Goal: Communication & Community: Share content

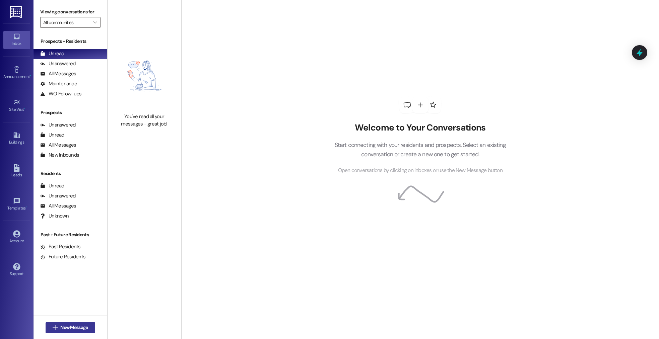
click at [64, 329] on span "New Message" at bounding box center [73, 327] width 27 height 7
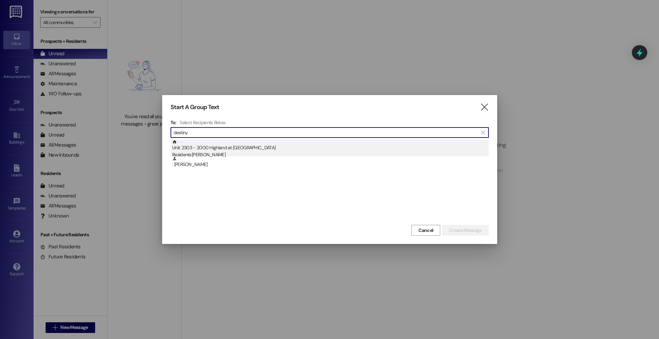
type input "destiny"
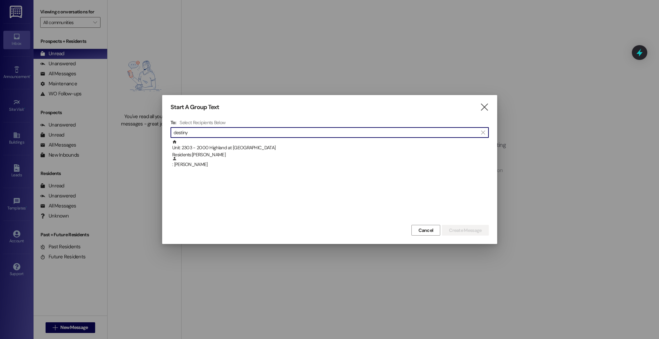
drag, startPoint x: 261, startPoint y: 149, endPoint x: 335, endPoint y: 188, distance: 83.1
click at [261, 149] on div "Unit: 2303 - 2000 Highland at [GEOGRAPHIC_DATA] Residents: [PERSON_NAME]" at bounding box center [330, 149] width 316 height 19
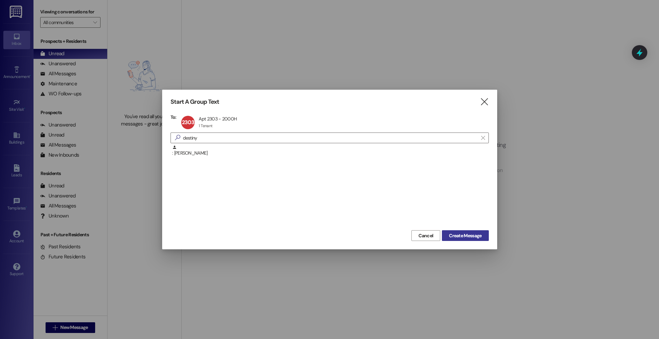
click at [455, 239] on button "Create Message" at bounding box center [465, 235] width 47 height 11
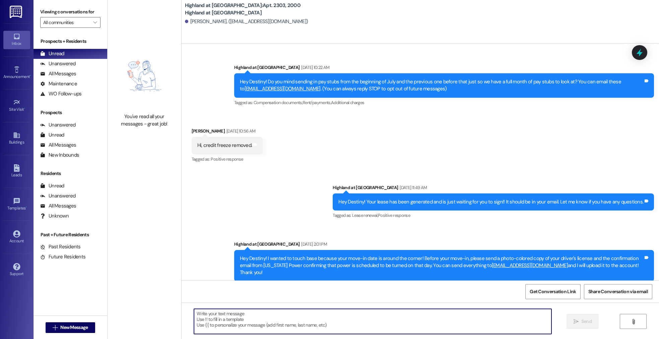
click at [234, 324] on textarea at bounding box center [372, 321] width 357 height 25
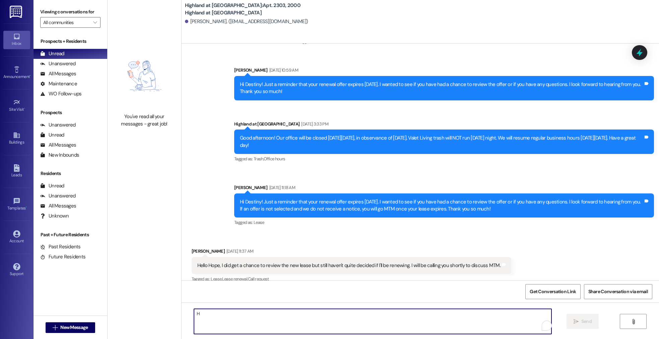
scroll to position [13394, 0]
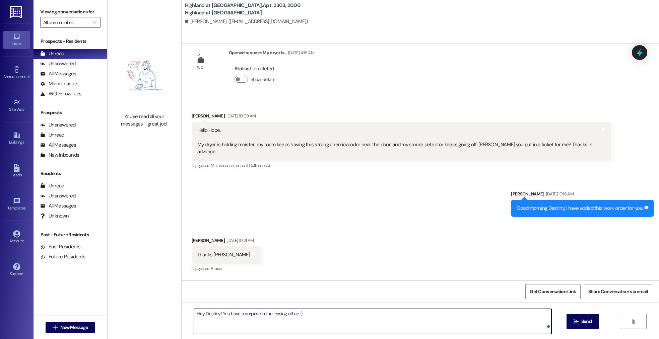
type textarea "Hey Destiny! You have a surprise in the leasing office :)"
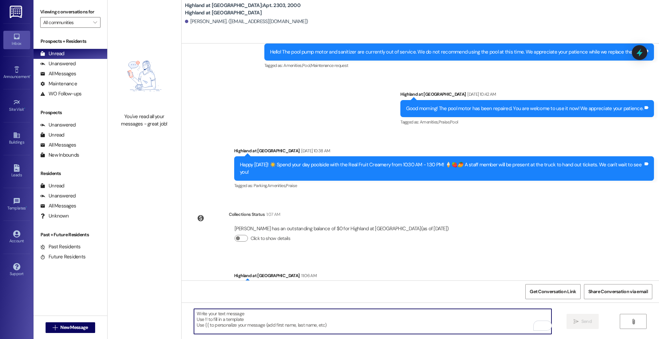
scroll to position [13902, 0]
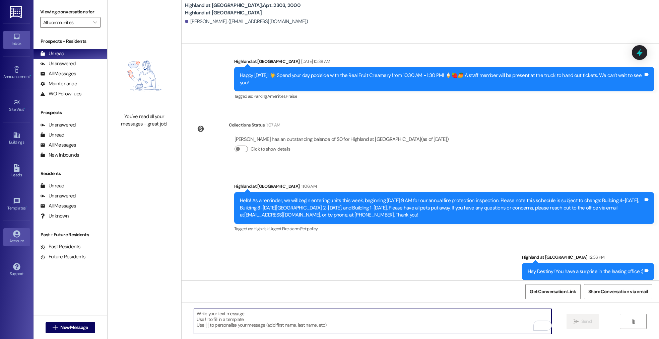
click at [10, 239] on div "Account" at bounding box center [16, 241] width 33 height 7
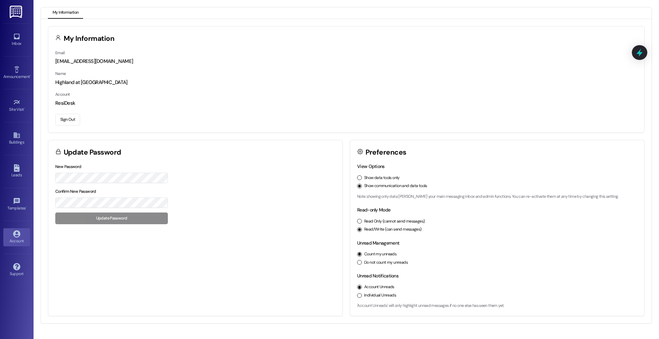
click at [69, 124] on button "Sign Out" at bounding box center [67, 120] width 25 height 12
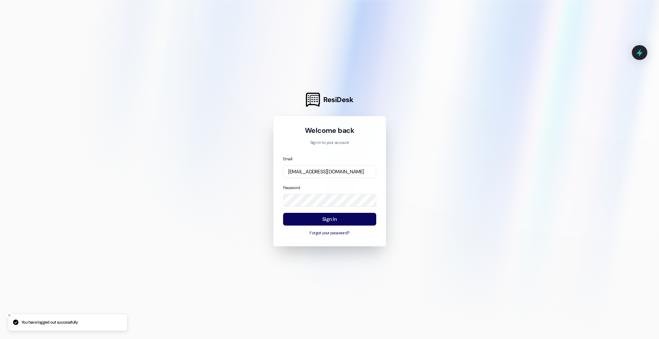
drag, startPoint x: 308, startPoint y: 180, endPoint x: 309, endPoint y: 173, distance: 6.9
click at [308, 180] on div "Email [EMAIL_ADDRESS][DOMAIN_NAME] Password Sign In Forgot your password?" at bounding box center [329, 195] width 93 height 81
click at [309, 173] on input "[EMAIL_ADDRESS][DOMAIN_NAME]" at bounding box center [329, 171] width 93 height 13
type input "[PERSON_NAME][EMAIL_ADDRESS][DOMAIN_NAME]"
click at [310, 221] on button "Sign In" at bounding box center [329, 219] width 93 height 13
